Goal: Obtain resource: Download file/media

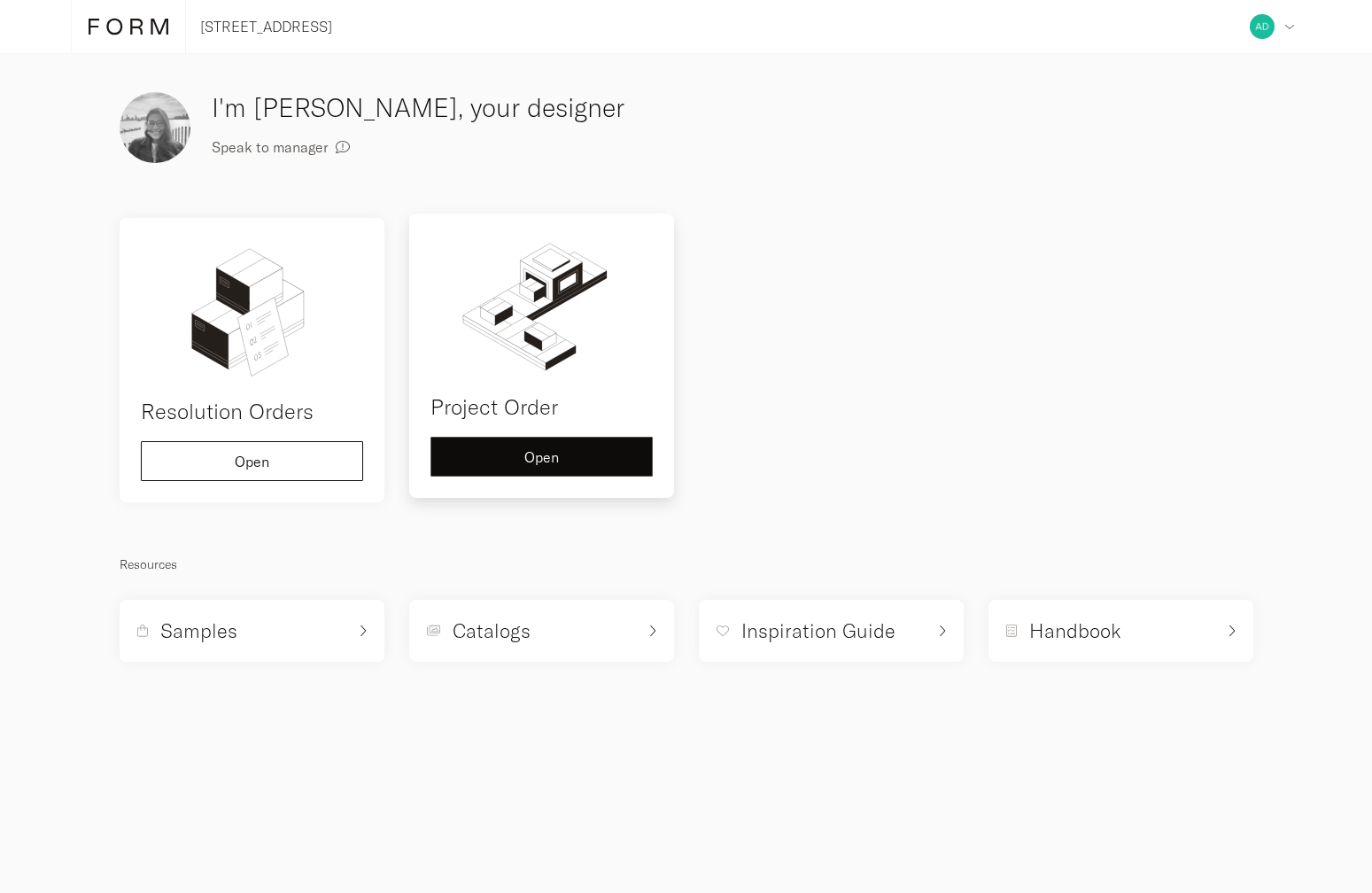
click at [549, 450] on span "Open" at bounding box center [541, 456] width 34 height 14
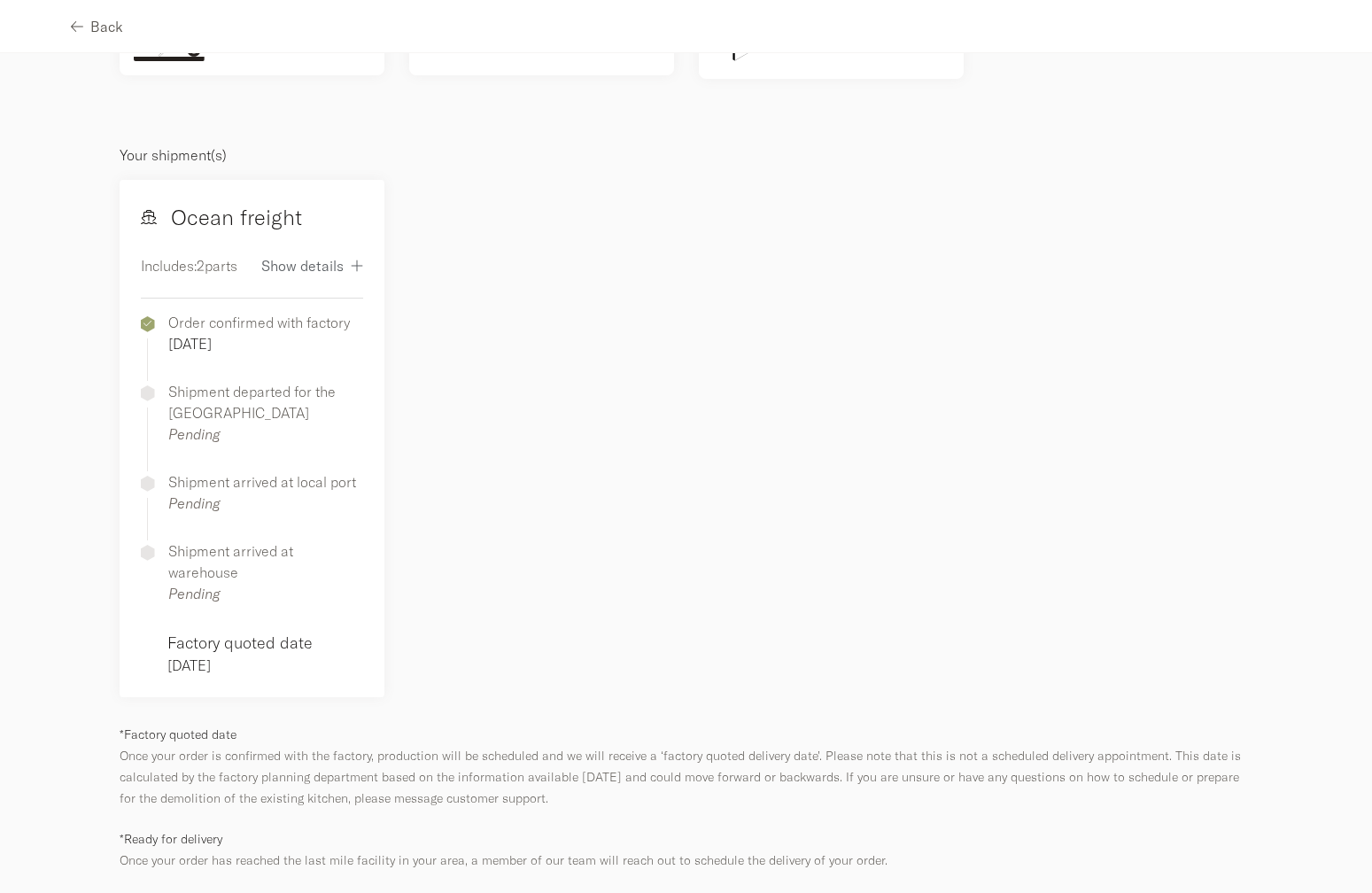
scroll to position [699, 0]
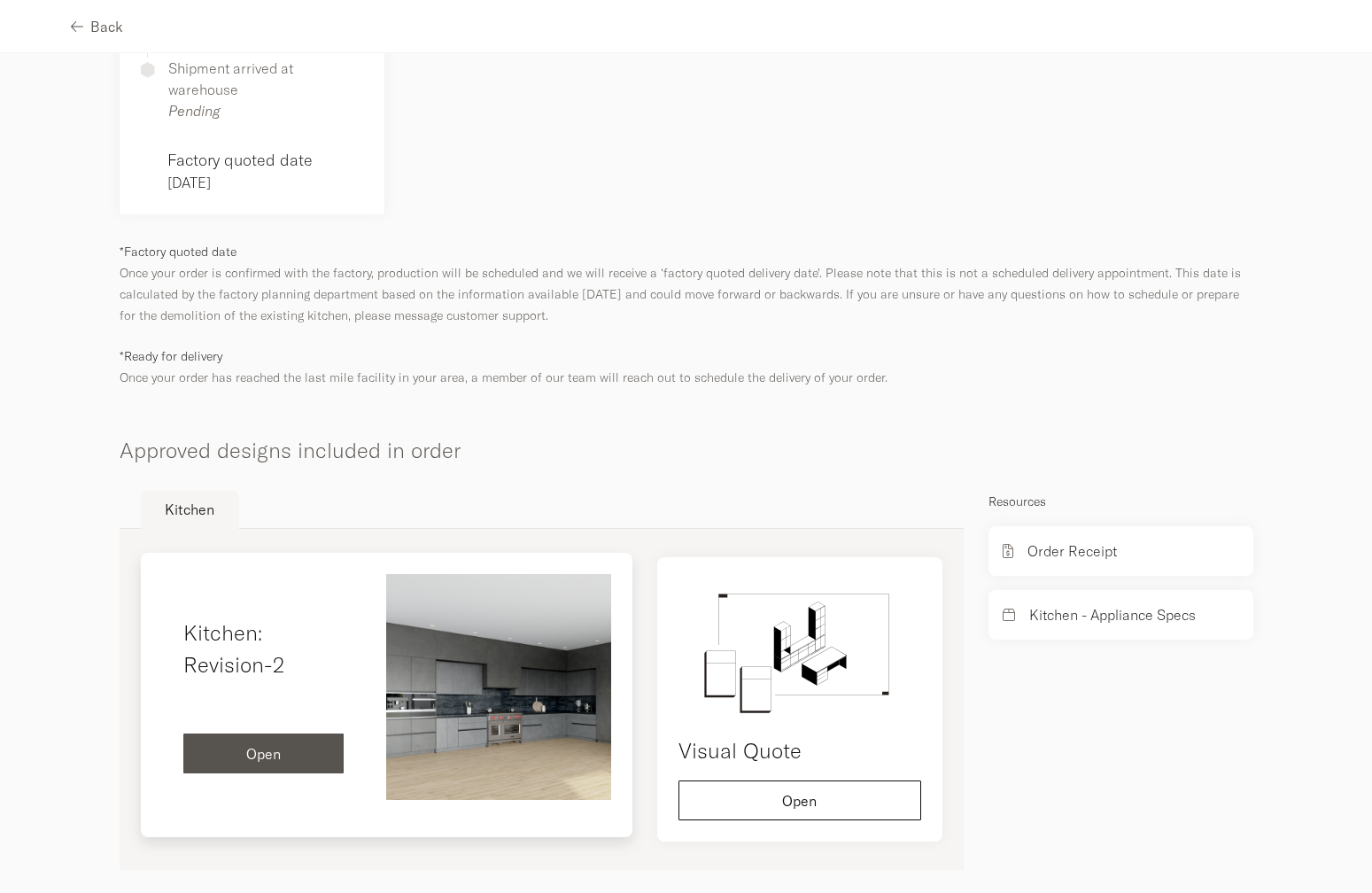
click at [295, 743] on button "Open" at bounding box center [264, 753] width 162 height 40
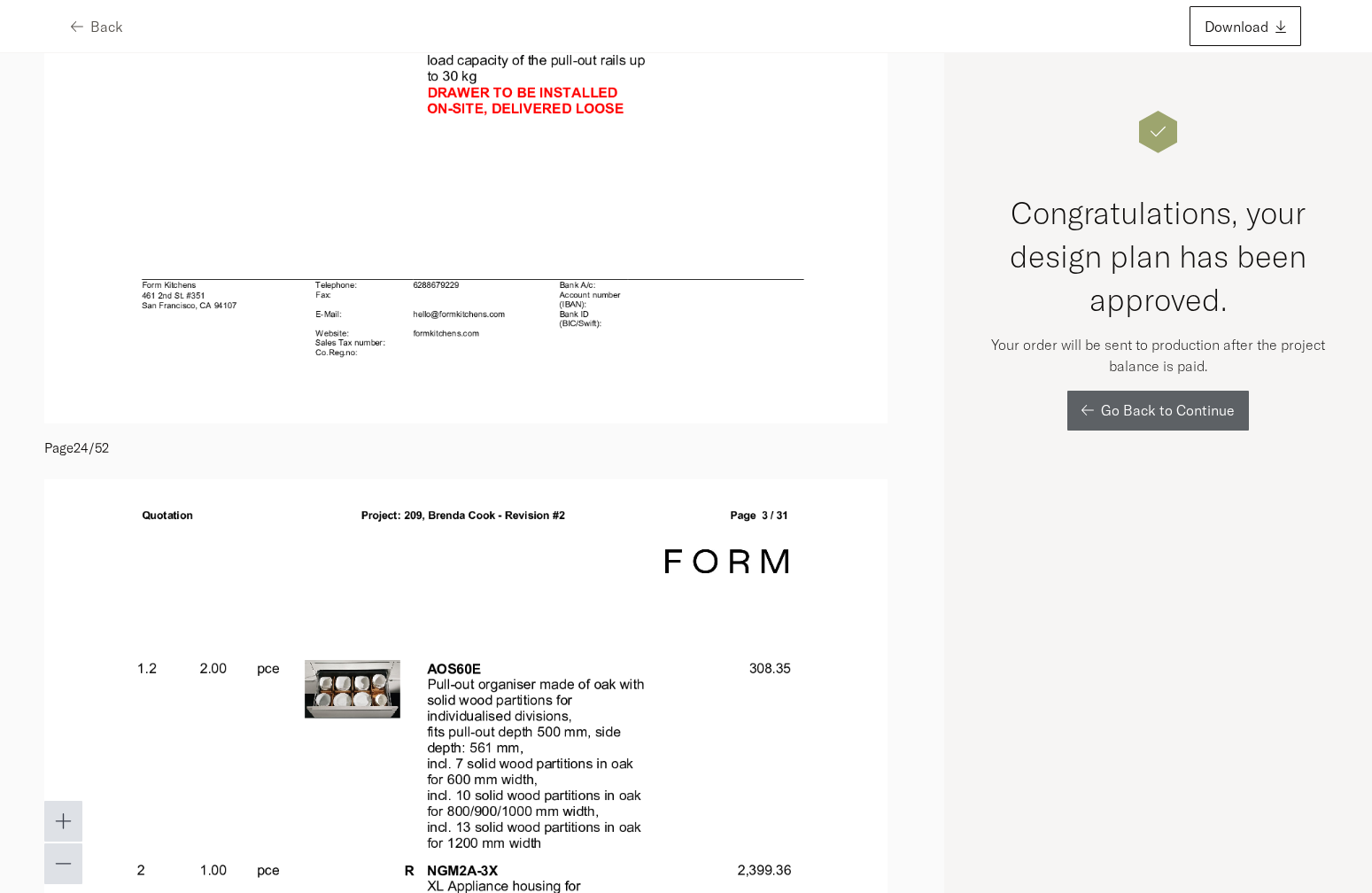
scroll to position [16792, 0]
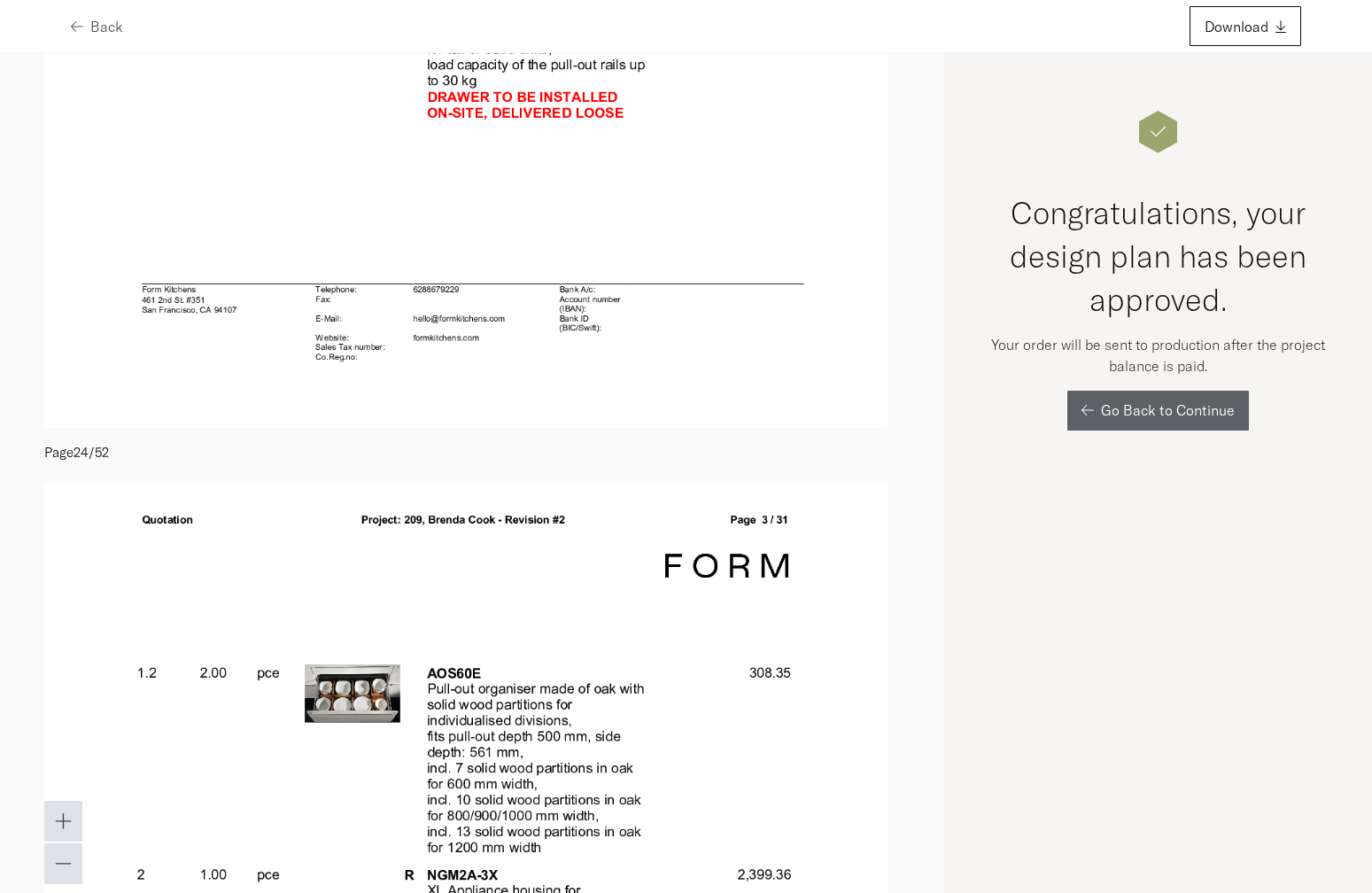
click at [750, 432] on p "Page 24 / 52" at bounding box center [472, 449] width 856 height 42
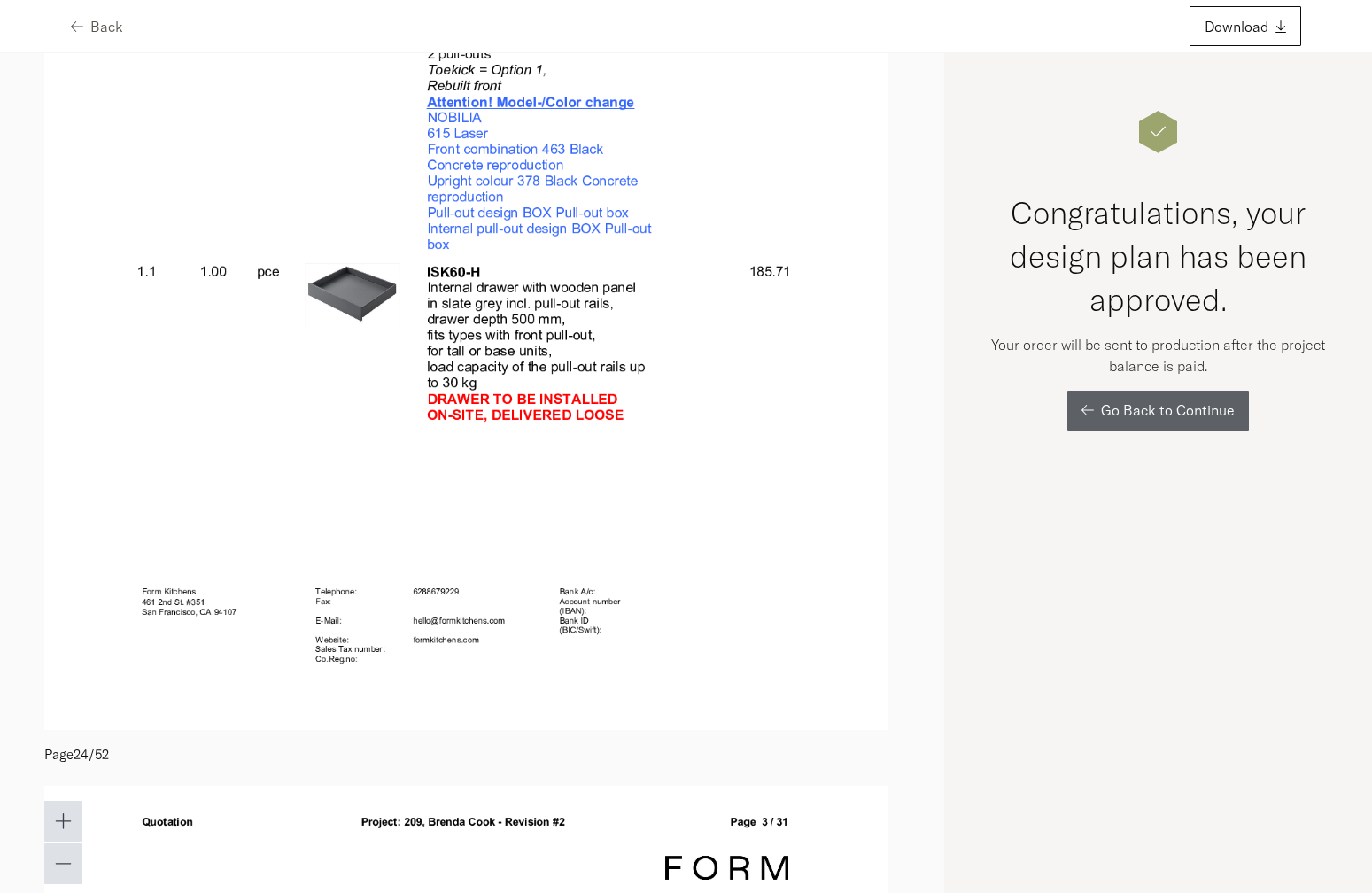
scroll to position [16489, 0]
click at [872, 442] on img at bounding box center [465, 187] width 843 height 1092
click at [1261, 19] on span "Download" at bounding box center [1235, 26] width 64 height 14
